Goal: Unclear: Browse casually

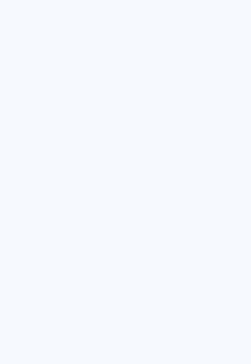
click at [203, 60] on quentale-app at bounding box center [125, 182] width 251 height 364
